Goal: Check status: Check status

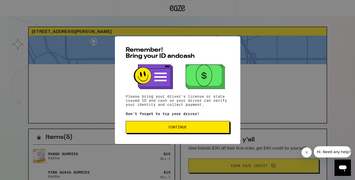
click at [156, 123] on button "Continue" at bounding box center [178, 127] width 104 height 12
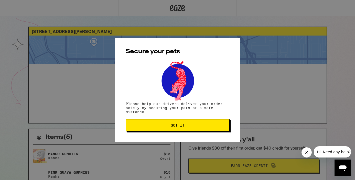
click at [163, 127] on span "Got it" at bounding box center [177, 125] width 95 height 4
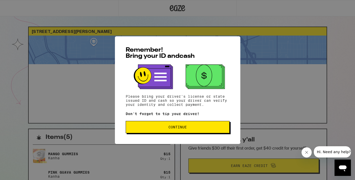
click at [200, 129] on span "Continue" at bounding box center [177, 127] width 95 height 4
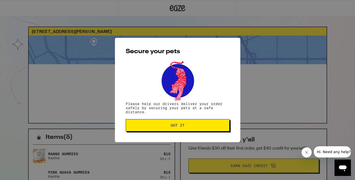
click at [201, 129] on button "Got it" at bounding box center [178, 125] width 104 height 12
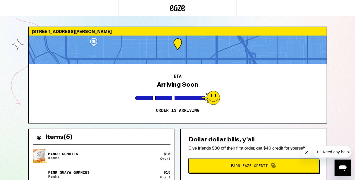
click at [338, 71] on div "2607 Nelson Ave Redondo Beach 90278 ETA Arriving Soon Order is arriving Items (…" at bounding box center [177, 144] width 355 height 288
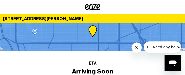
drag, startPoint x: 5, startPoint y: 73, endPoint x: -33, endPoint y: 108, distance: 51.7
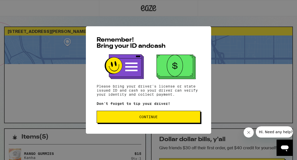
click at [145, 117] on span "Continue" at bounding box center [148, 117] width 18 height 4
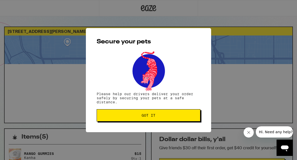
click at [145, 117] on span "Got it" at bounding box center [149, 116] width 14 height 4
